Goal: Feedback & Contribution: Submit feedback/report problem

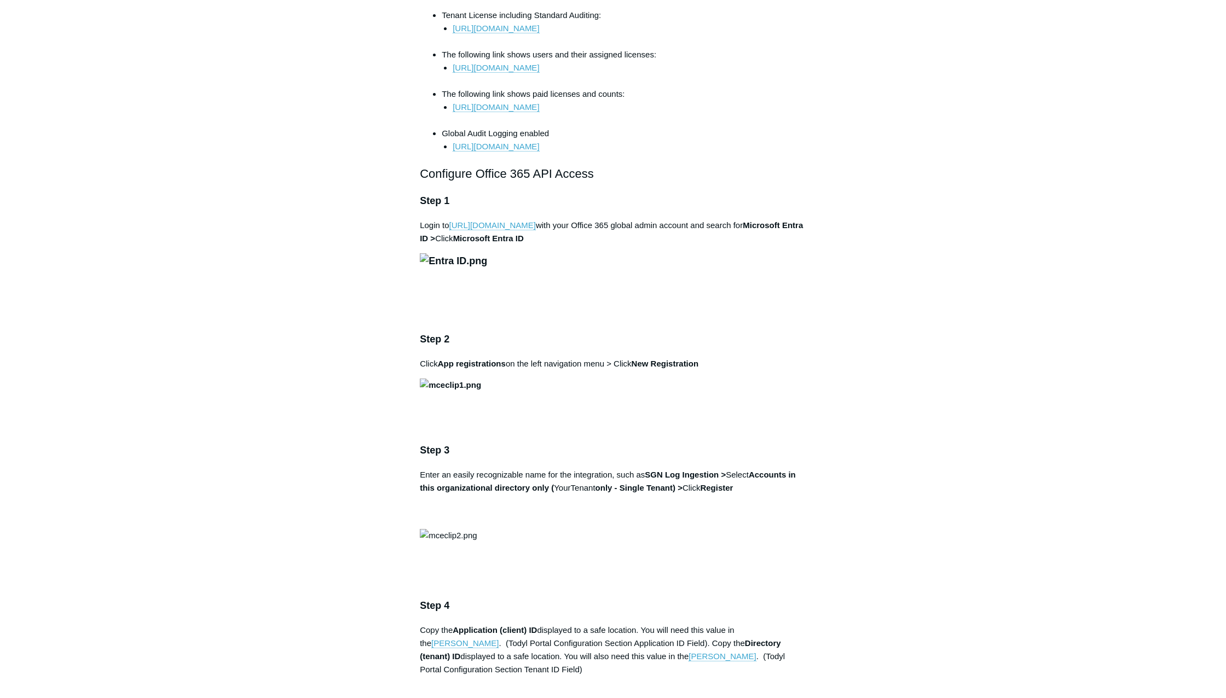
scroll to position [711, 0]
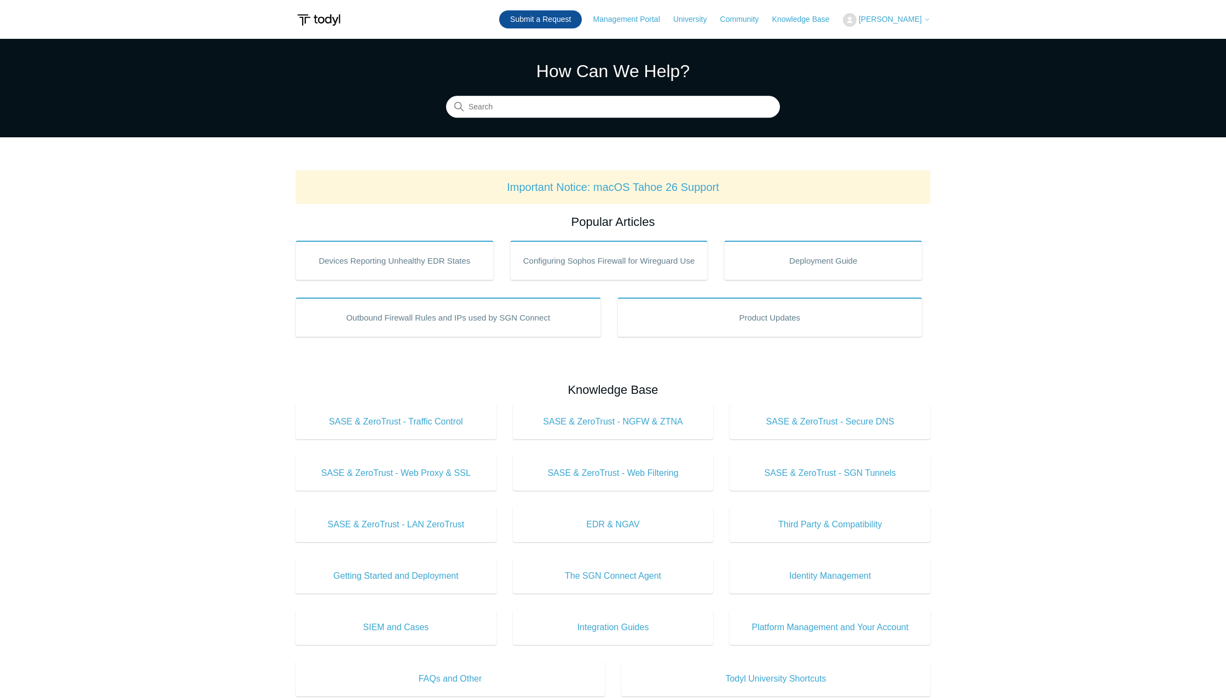
click at [576, 20] on link "Submit a Request" at bounding box center [540, 19] width 83 height 18
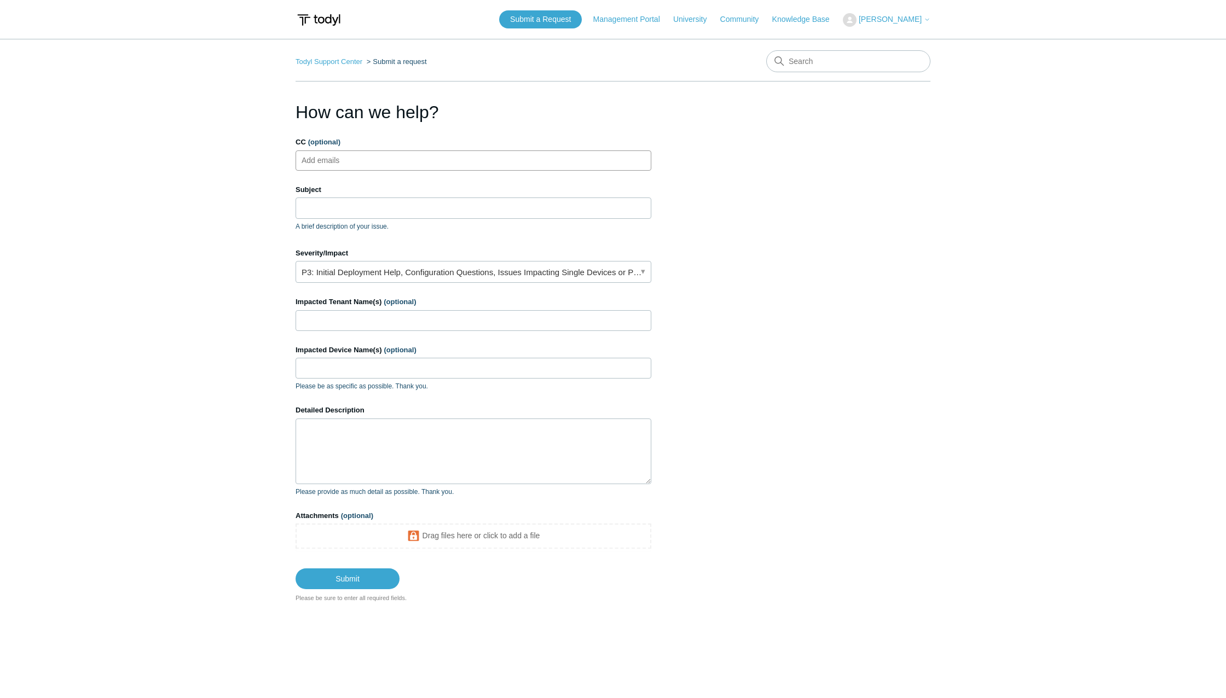
click at [495, 160] on ul "Add emails" at bounding box center [473, 160] width 356 height 20
click at [350, 162] on input "CC (optional)" at bounding box center [330, 160] width 65 height 16
paste input "[EMAIL_ADDRESS][DOMAIN_NAME]"
type input "[EMAIL_ADDRESS][DOMAIN_NAME]"
click at [326, 213] on input "Subject" at bounding box center [473, 208] width 356 height 21
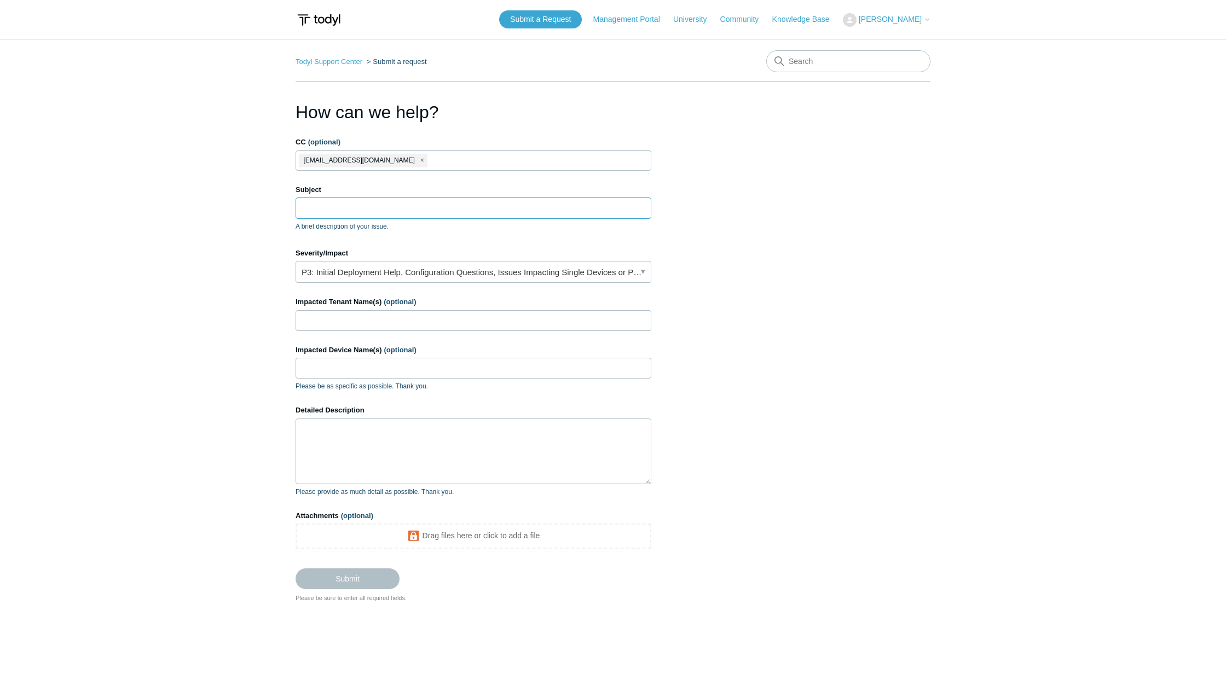
click at [308, 210] on input "Subject" at bounding box center [473, 208] width 356 height 21
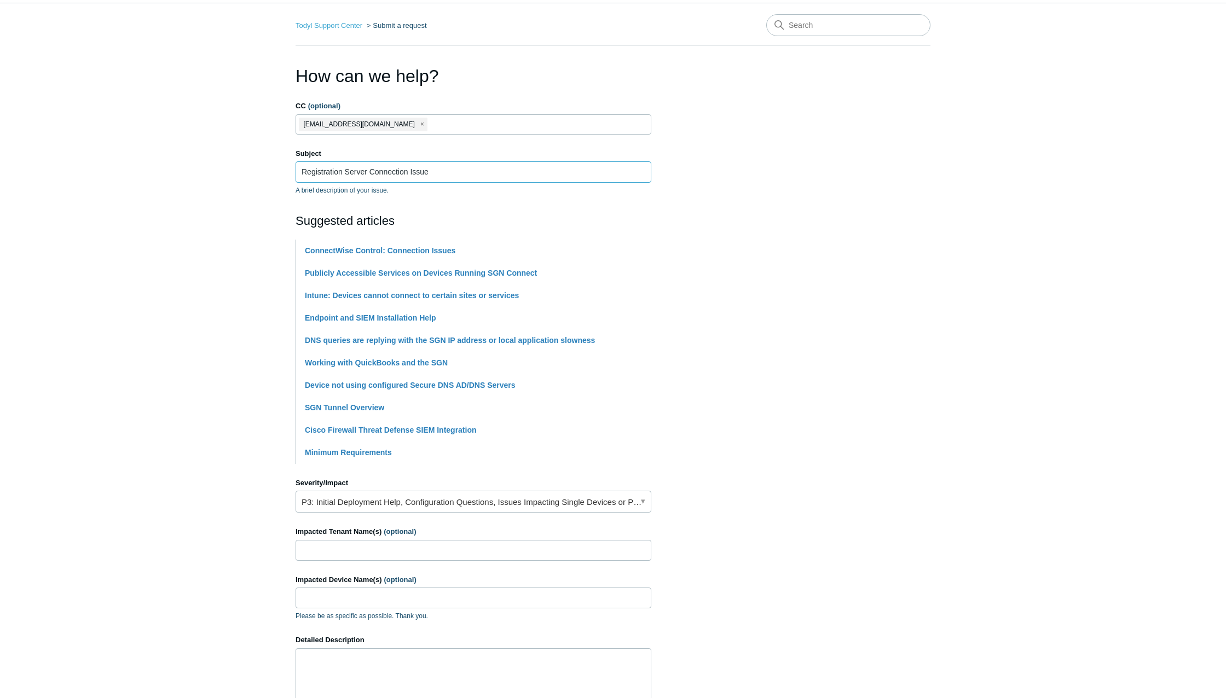
scroll to position [164, 0]
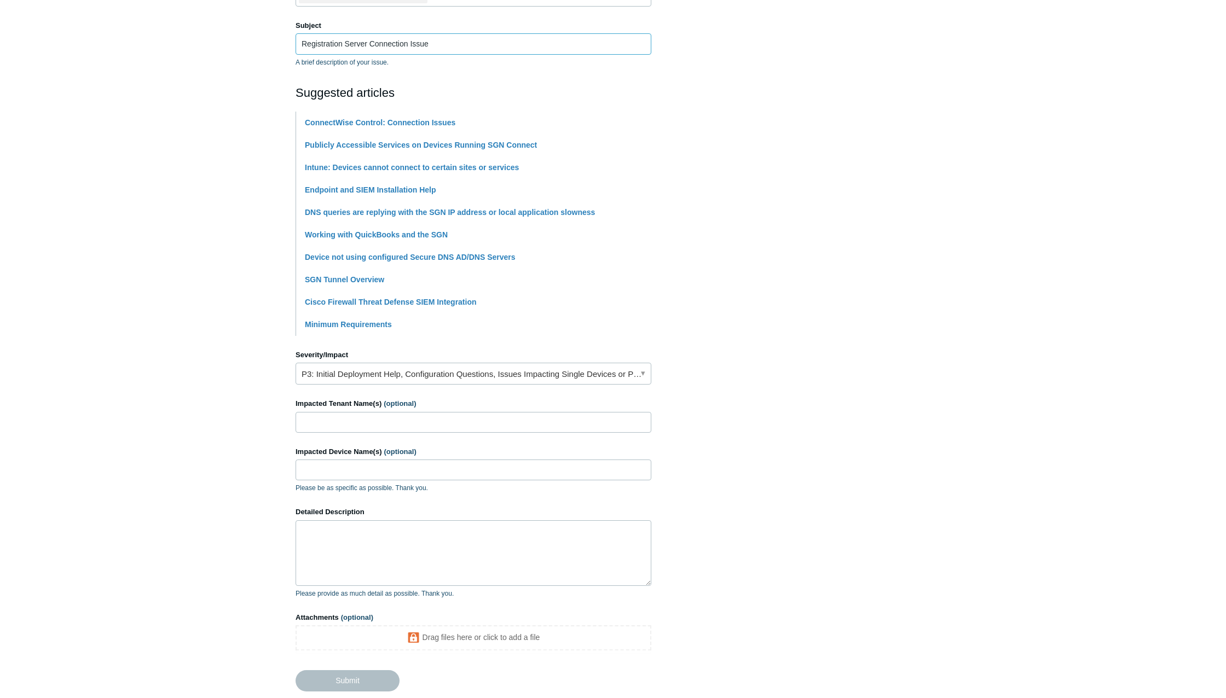
type input "Registration Server Connection Issue"
click at [512, 376] on link "P3: Initial Deployment Help, Configuration Questions, Issues Impacting Single D…" at bounding box center [473, 374] width 356 height 22
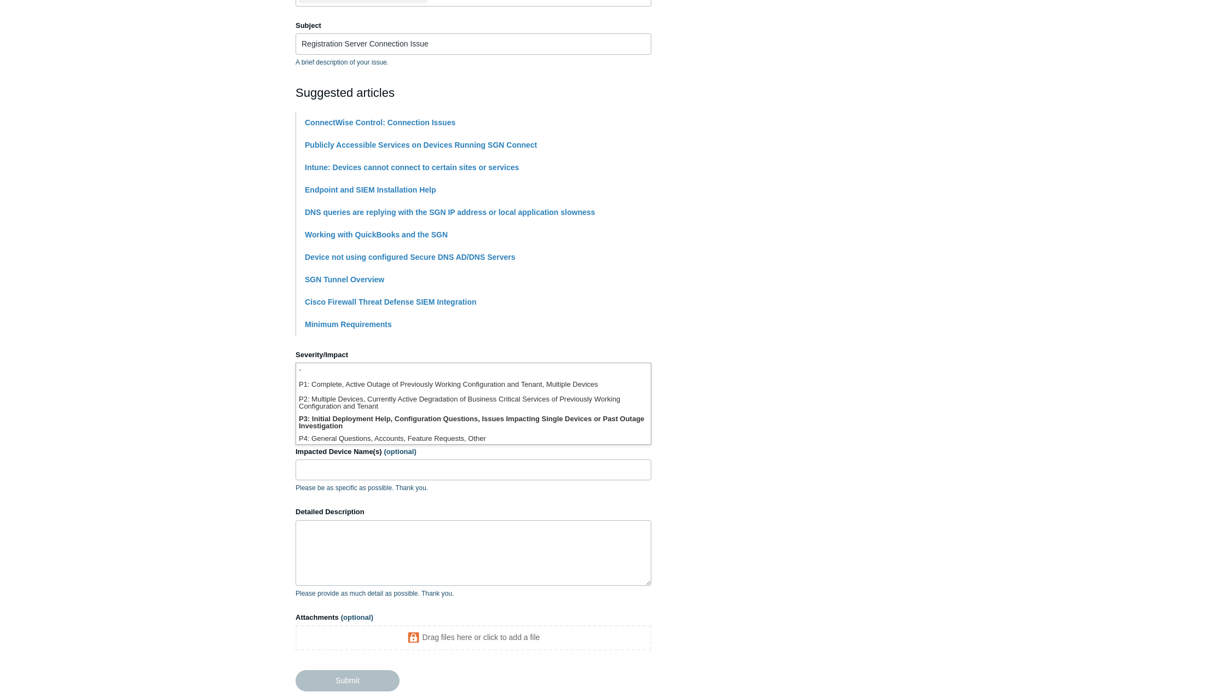
click at [442, 392] on li "P1: Complete, Active Outage of Previously Working Configuration and Tenant, Mul…" at bounding box center [473, 385] width 355 height 15
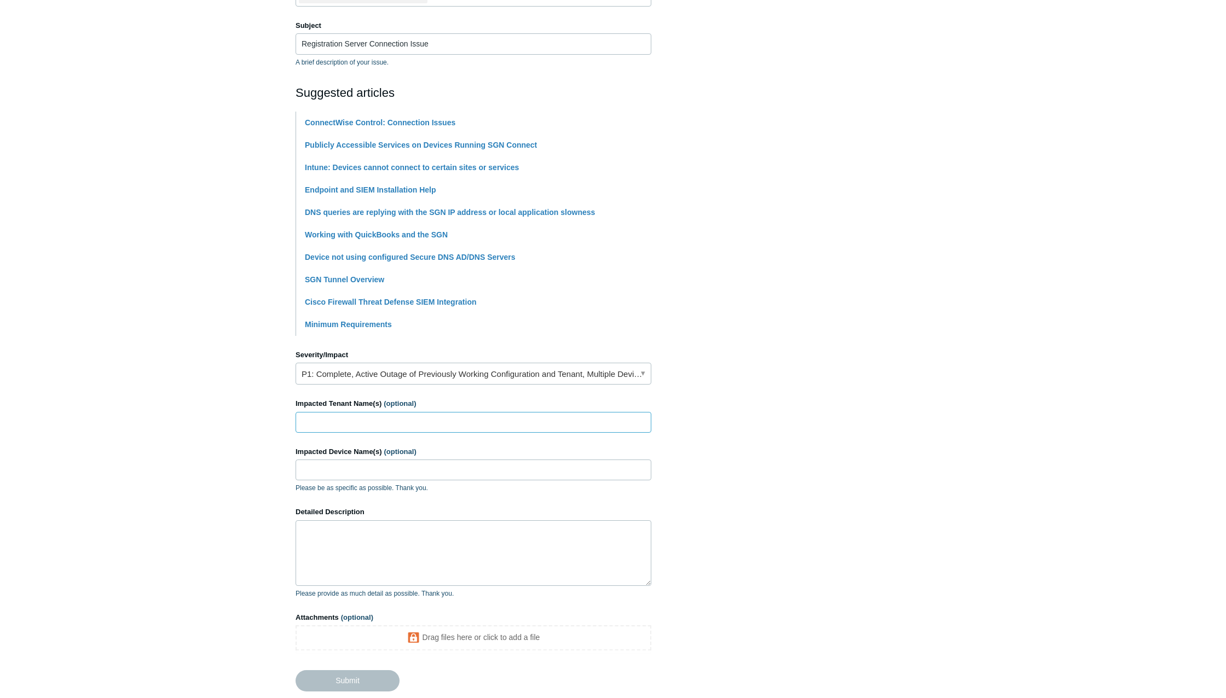
click at [378, 419] on input "Impacted Tenant Name(s) (optional)" at bounding box center [473, 422] width 356 height 21
click at [407, 425] on input "Universal Engineering Sciences LLC" at bounding box center [473, 422] width 356 height 21
type input "Universal Engineering Sciences, LLC"
click at [380, 473] on input "Impacted Device Name(s) (optional)" at bounding box center [473, 470] width 356 height 21
paste input "COR-L-9F4LGJN"
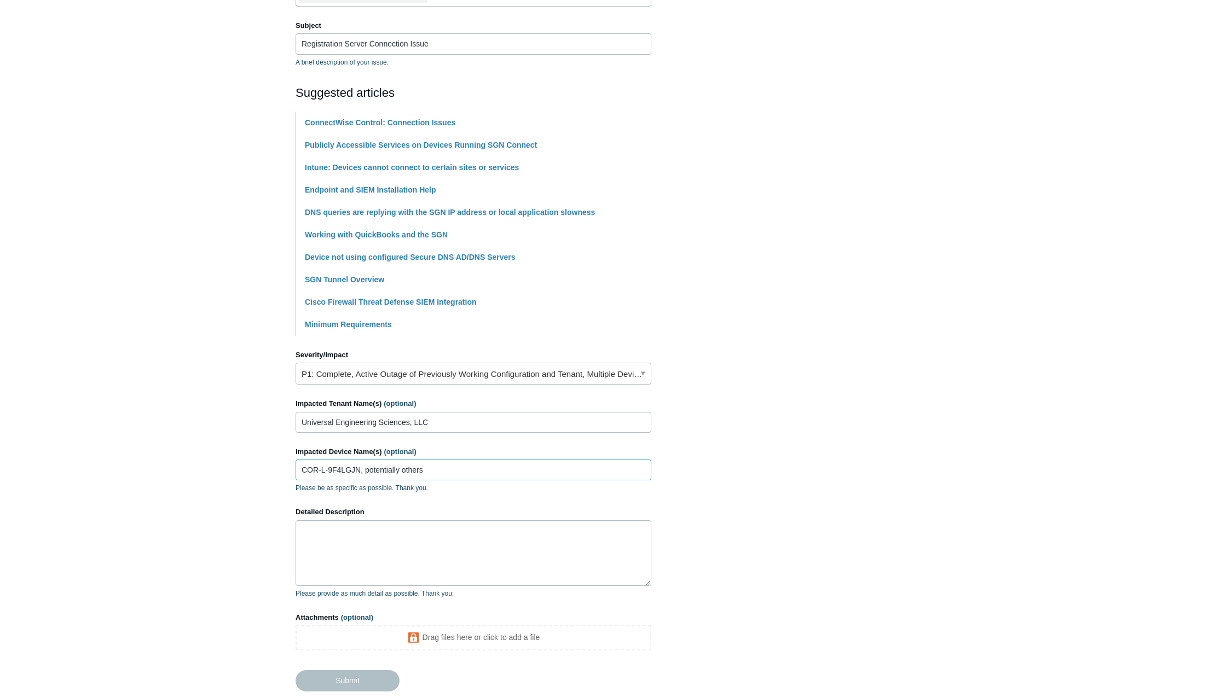
type input "COR-L-9F4LGJN, potentially others"
click at [415, 530] on textarea "Detailed Description" at bounding box center [473, 553] width 356 height 66
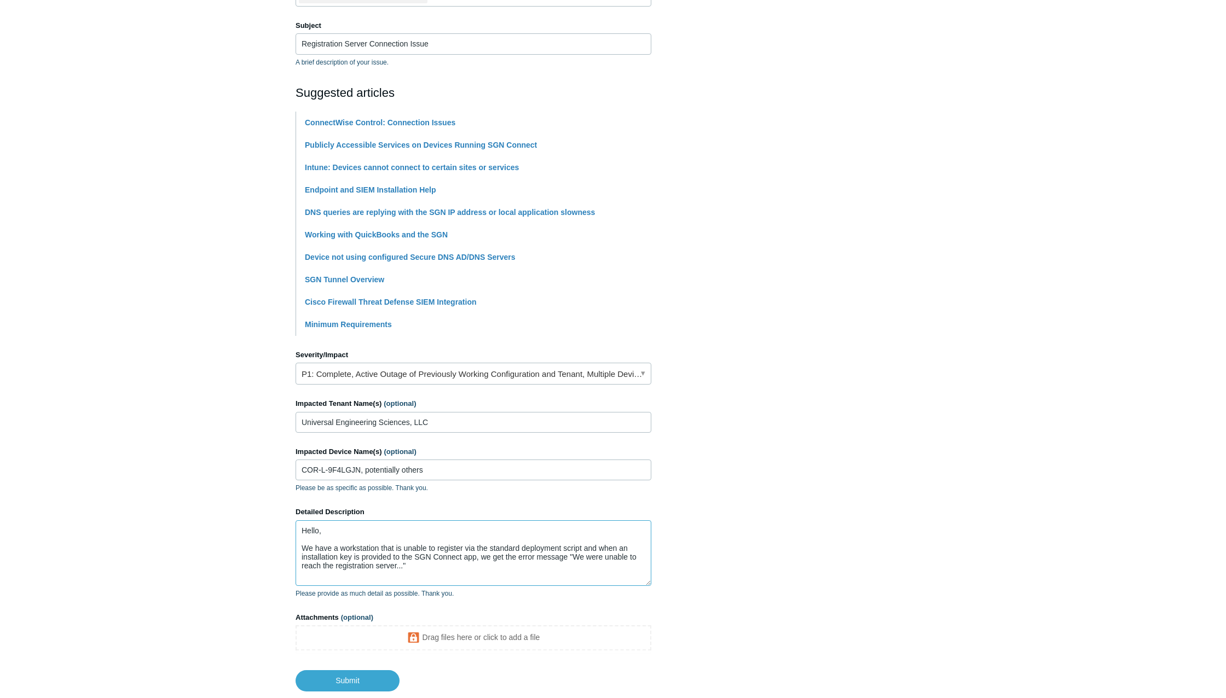
scroll to position [3, 0]
click at [416, 563] on textarea "Hello, We have a workstation that is unable to register via the standard deploy…" at bounding box center [473, 553] width 356 height 66
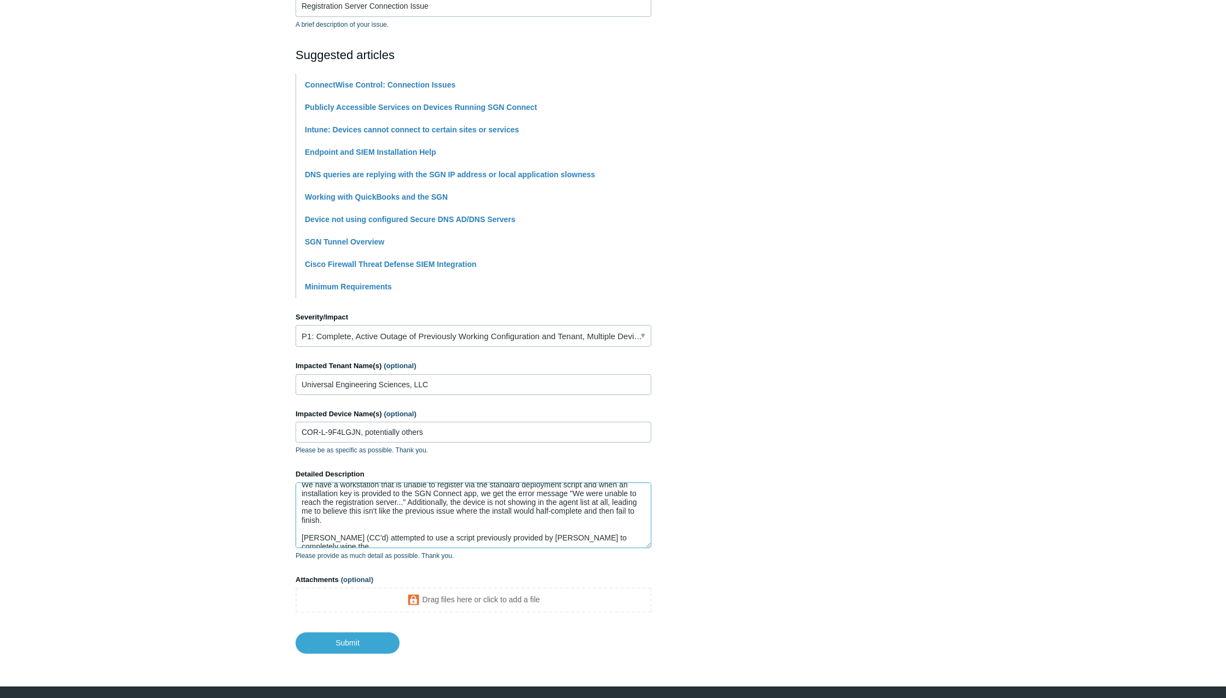
scroll to position [219, 0]
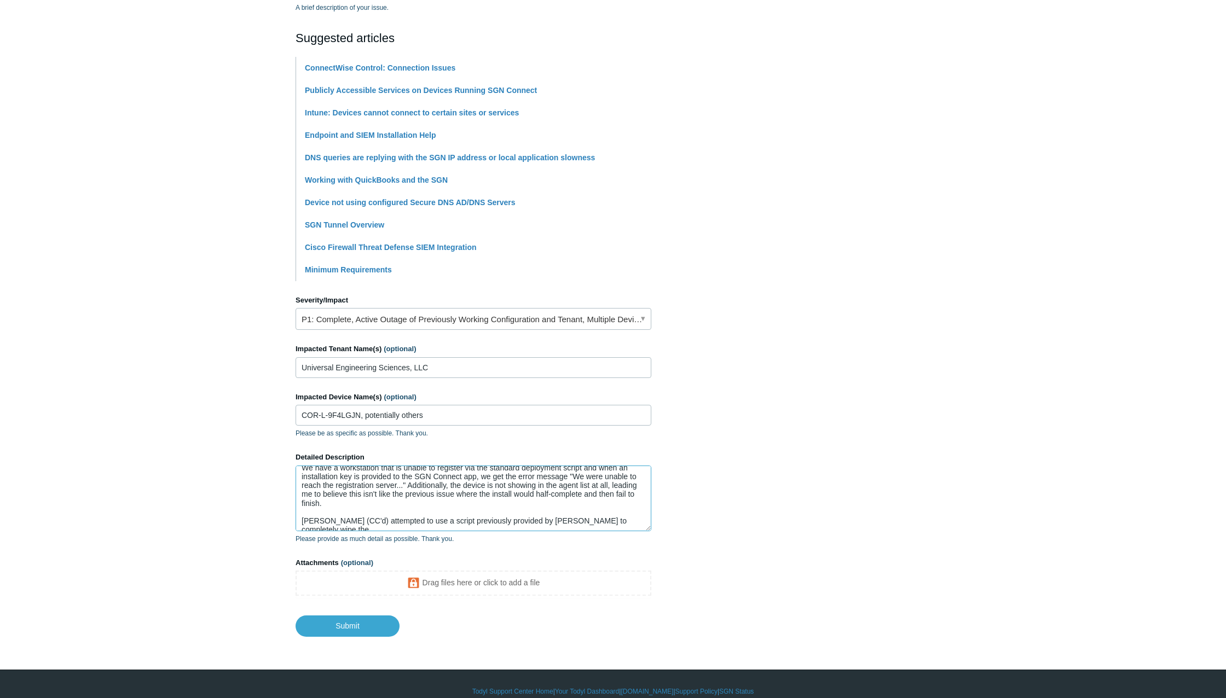
click at [627, 515] on textarea "Hello, We have a workstation that is unable to register via the standard deploy…" at bounding box center [473, 499] width 356 height 66
click at [629, 519] on textarea "Hello, We have a workstation that is unable to register via the standard deploy…" at bounding box center [473, 499] width 356 height 66
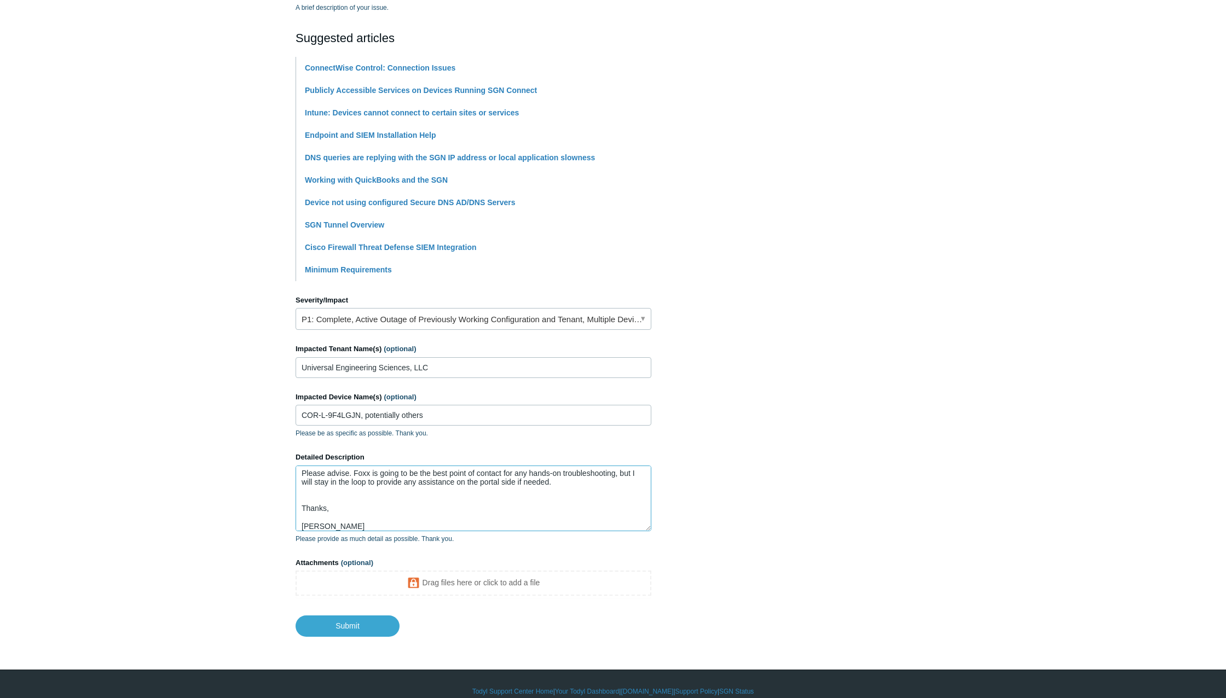
scroll to position [108, 0]
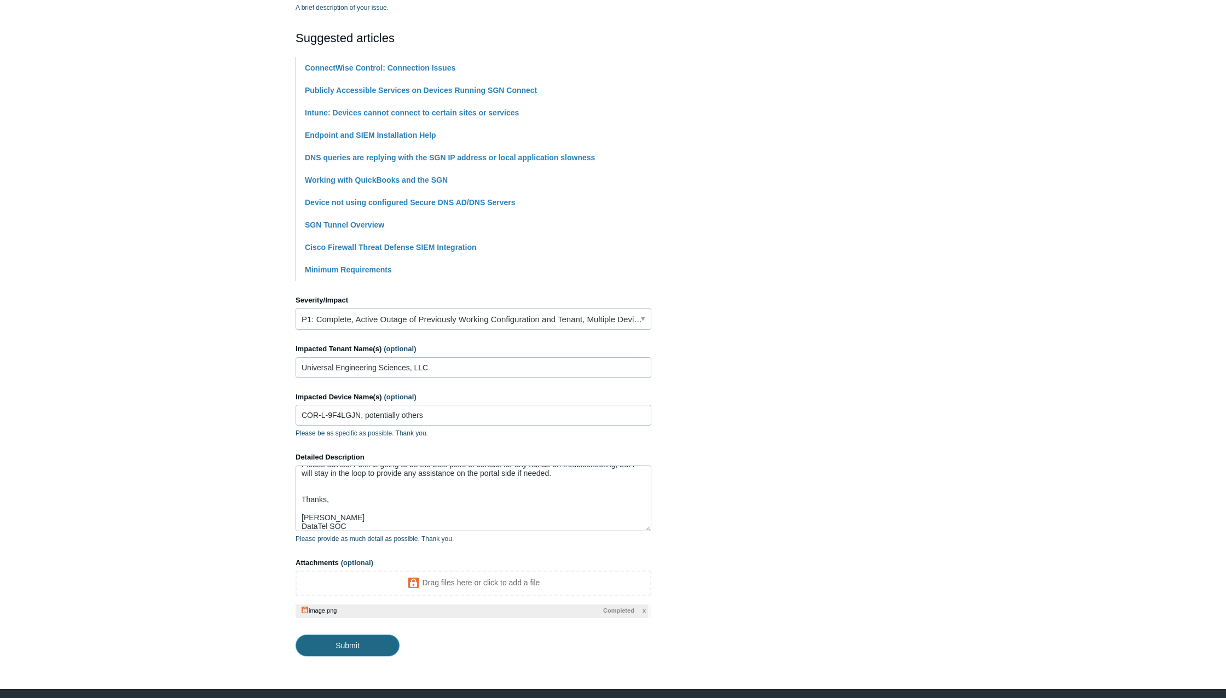
click at [353, 651] on input "Submit" at bounding box center [347, 646] width 104 height 22
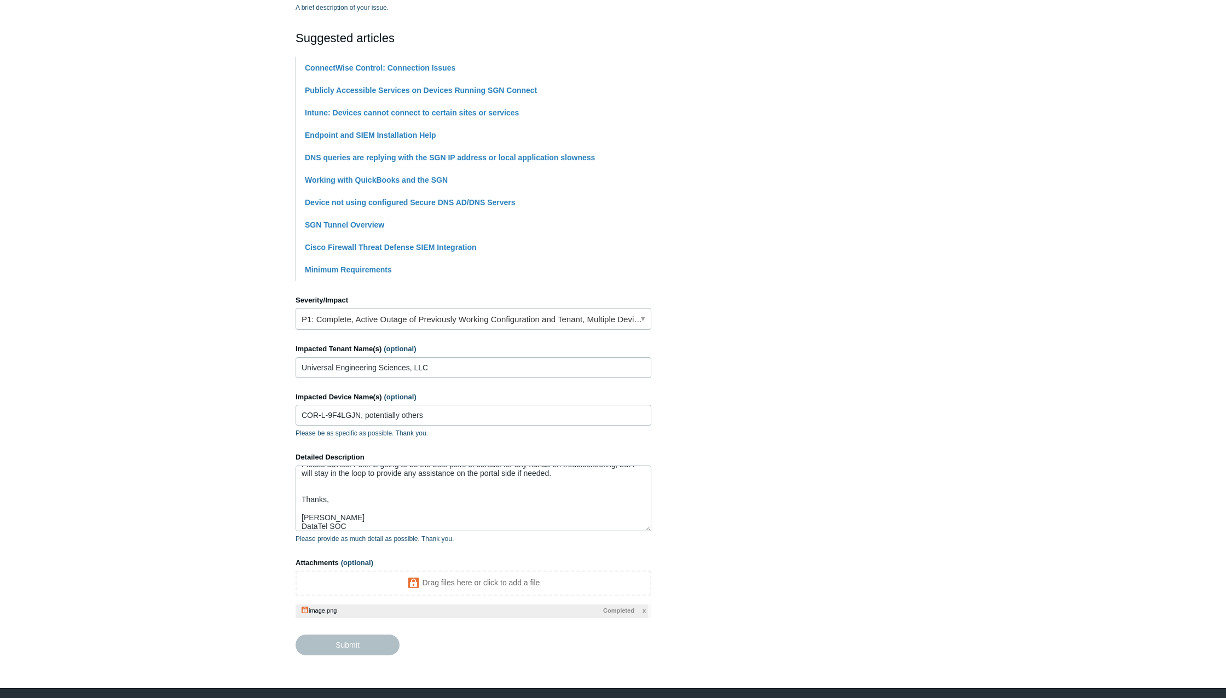
type textarea "Hello, We have a workstation that is unable to register via the standard deploy…"
